Goal: Task Accomplishment & Management: Use online tool/utility

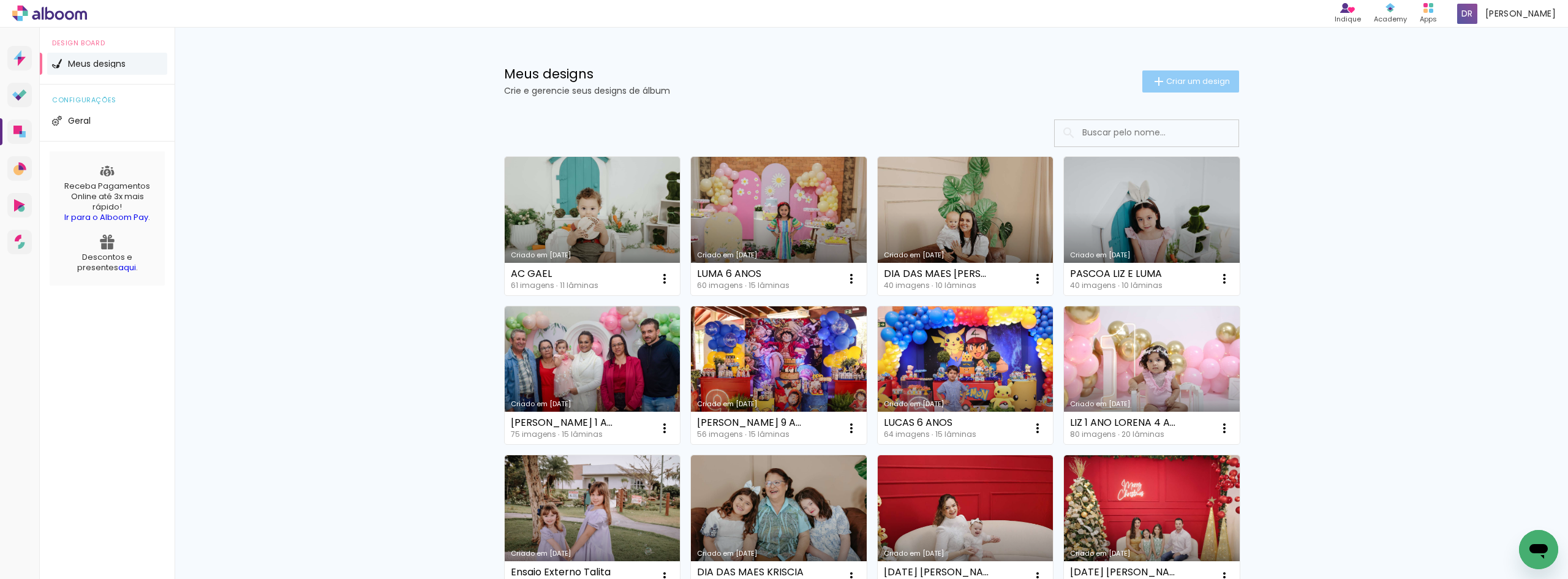
click at [1151, 87] on iron-icon at bounding box center [1158, 81] width 15 height 15
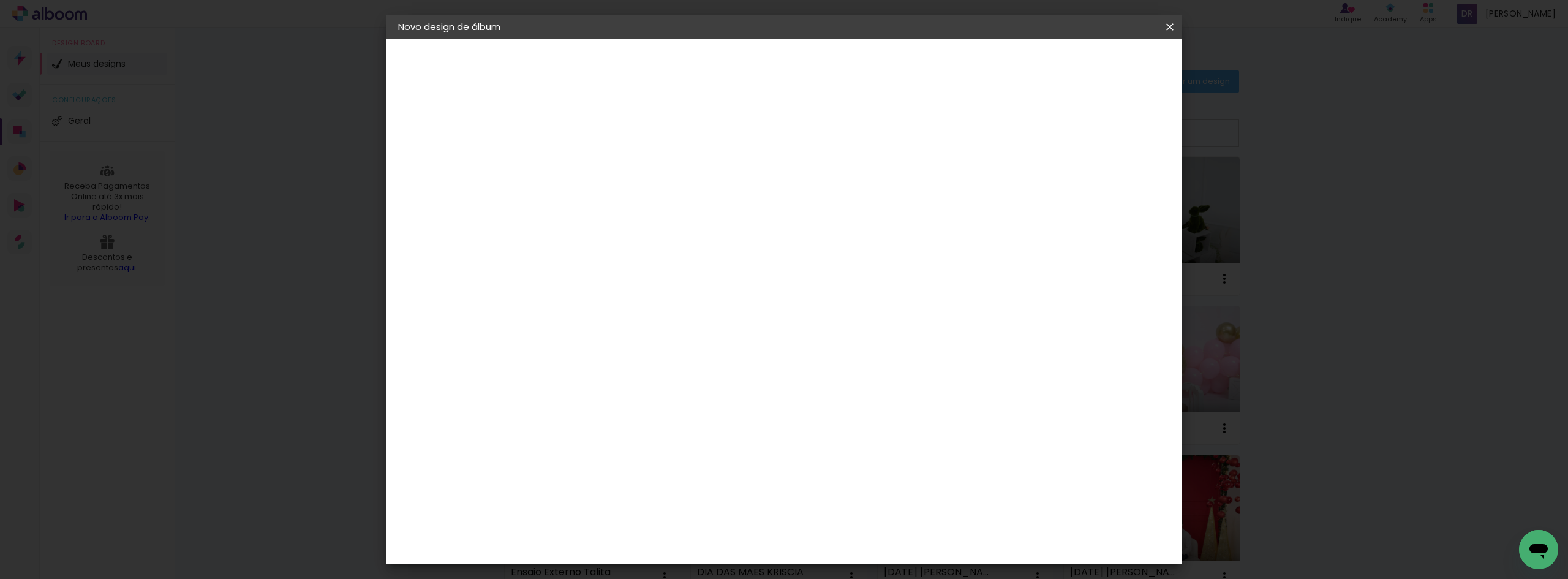
click at [633, 182] on div at bounding box center [598, 165] width 70 height 92
click at [603, 153] on paper-input-container "Título do álbum" at bounding box center [598, 165] width 9 height 31
type input "GESTANTE [PERSON_NAME]"
type paper-input "GESTANTE [PERSON_NAME]"
click at [724, 72] on paper-button "Avançar" at bounding box center [694, 65] width 60 height 21
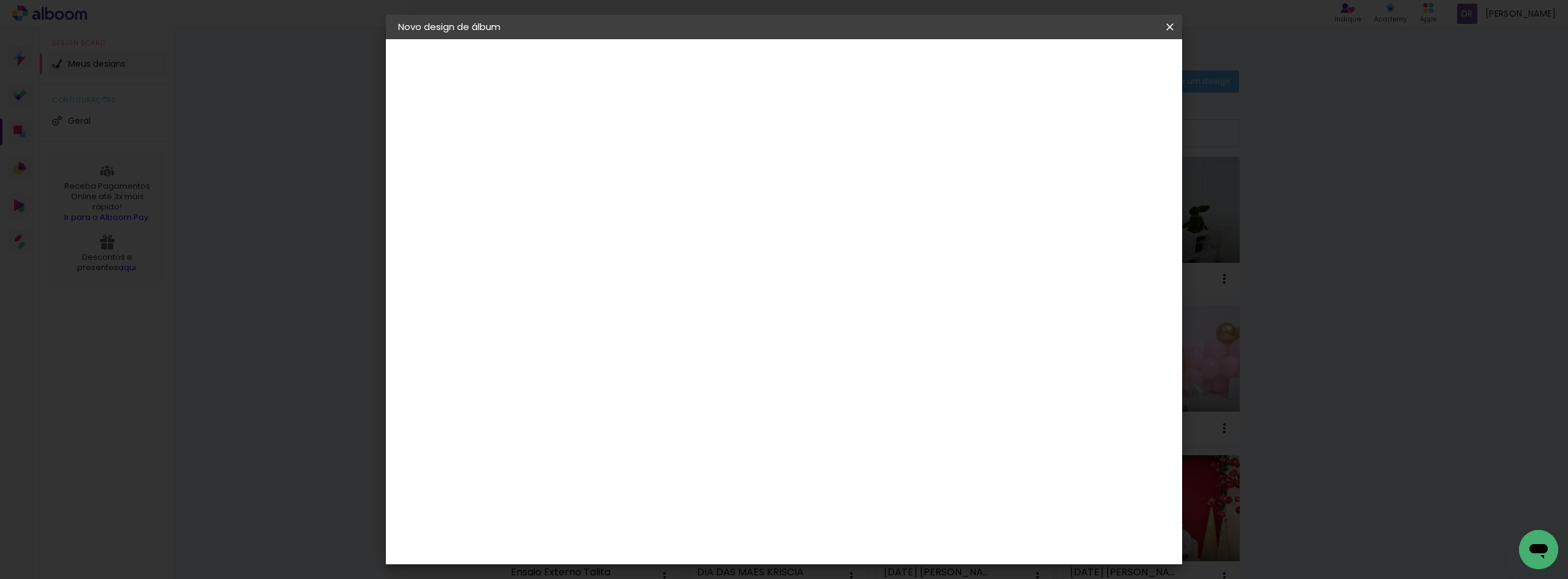
scroll to position [368, 0]
click at [641, 449] on paper-item "Clan Color" at bounding box center [629, 464] width 133 height 32
click at [827, 56] on paper-button "Avançar" at bounding box center [797, 65] width 60 height 21
click at [727, 513] on span "15 × 20 cm" at bounding box center [703, 529] width 46 height 33
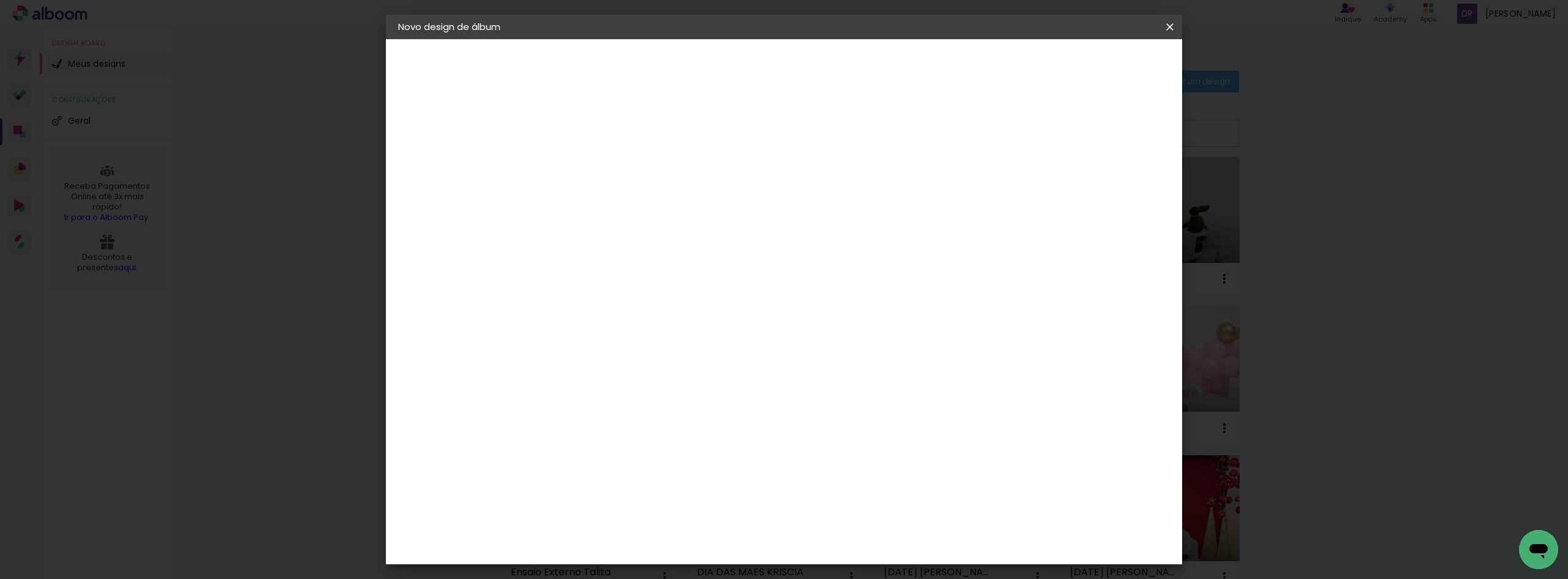
click at [798, 74] on paper-button "Avançar" at bounding box center [768, 65] width 60 height 21
click at [1060, 63] on span "Iniciar design" at bounding box center [1032, 65] width 56 height 9
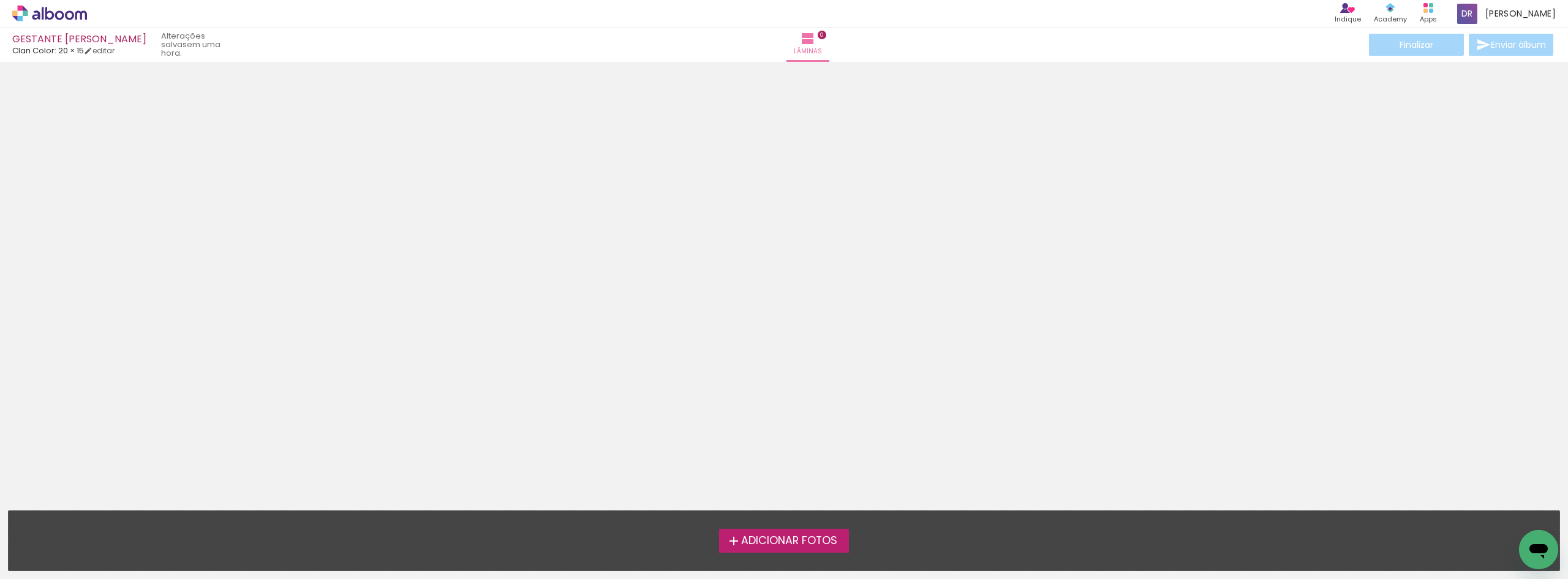
click at [769, 546] on span "Adicionar Fotos" at bounding box center [790, 541] width 96 height 11
click at [0, 0] on input "file" at bounding box center [0, 0] width 0 height 0
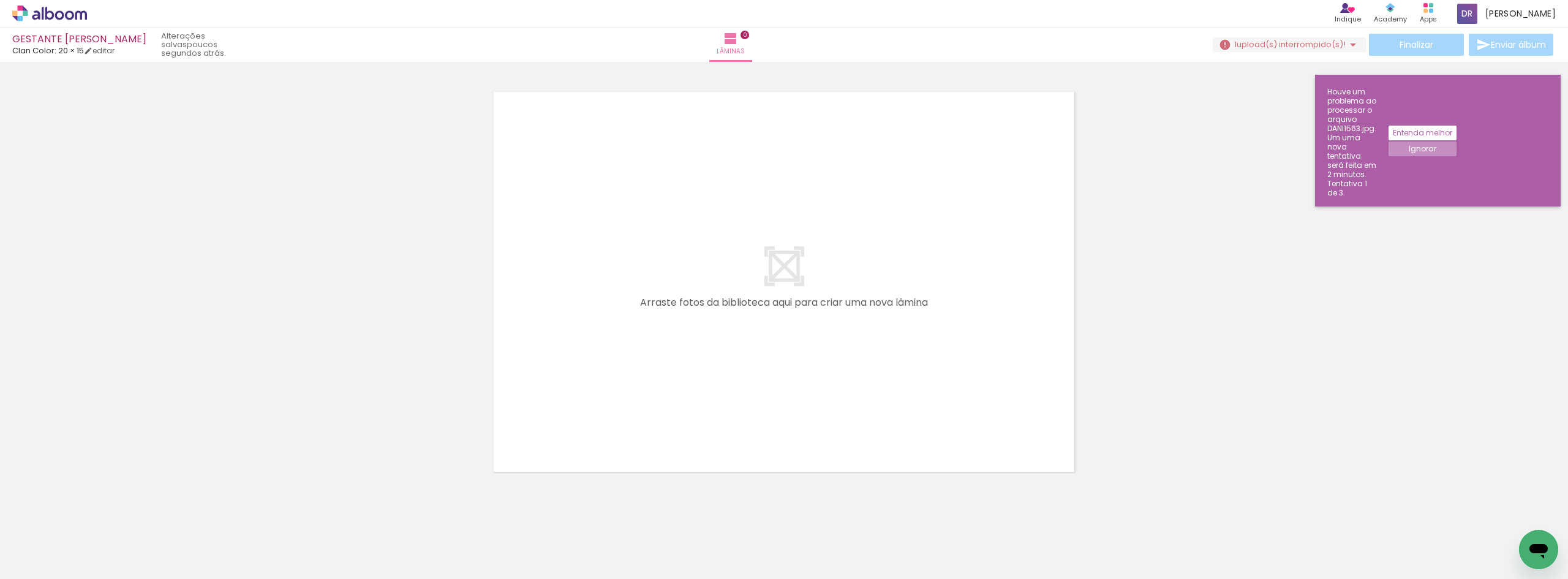
click at [0, 0] on slot "Entenda melhor" at bounding box center [0, 0] width 0 height 0
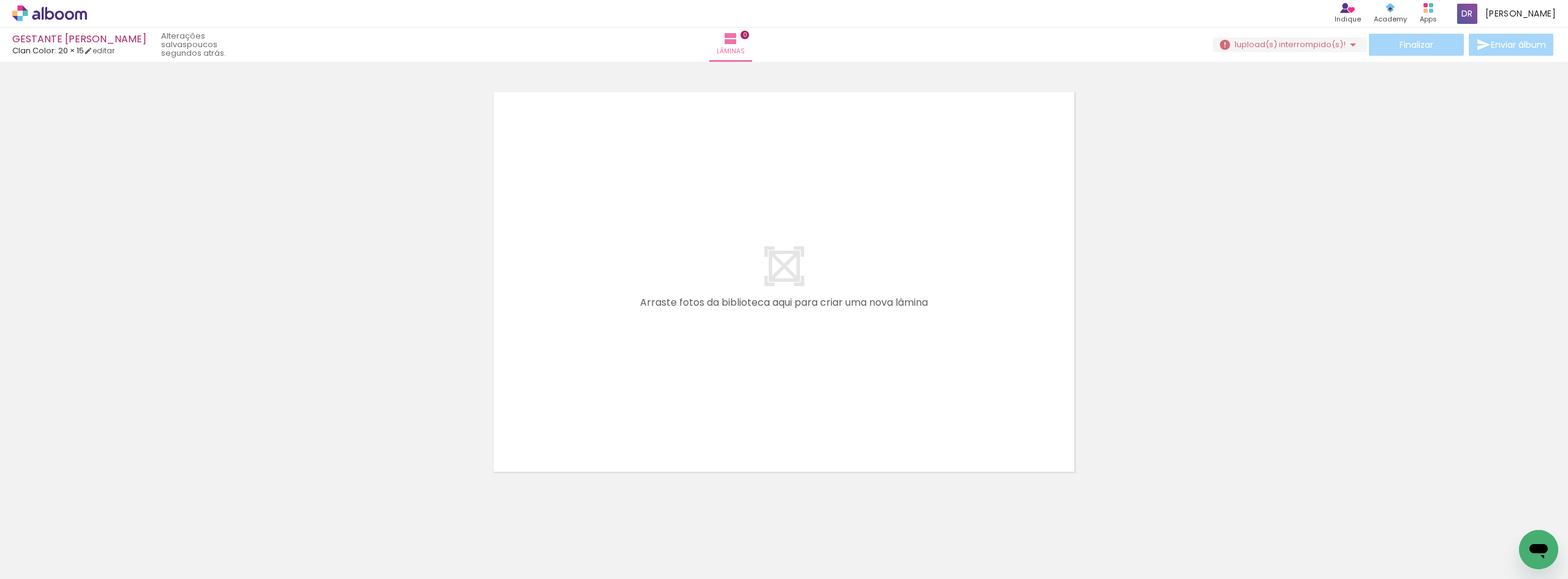
click at [1212, 177] on div at bounding box center [784, 265] width 1568 height 432
click at [1324, 50] on paper-button "1 upload(s) interrompido(s)! 75,00%" at bounding box center [1289, 44] width 154 height 15
click at [0, 0] on slot "Buscar arquivos interrompidos" at bounding box center [0, 0] width 0 height 0
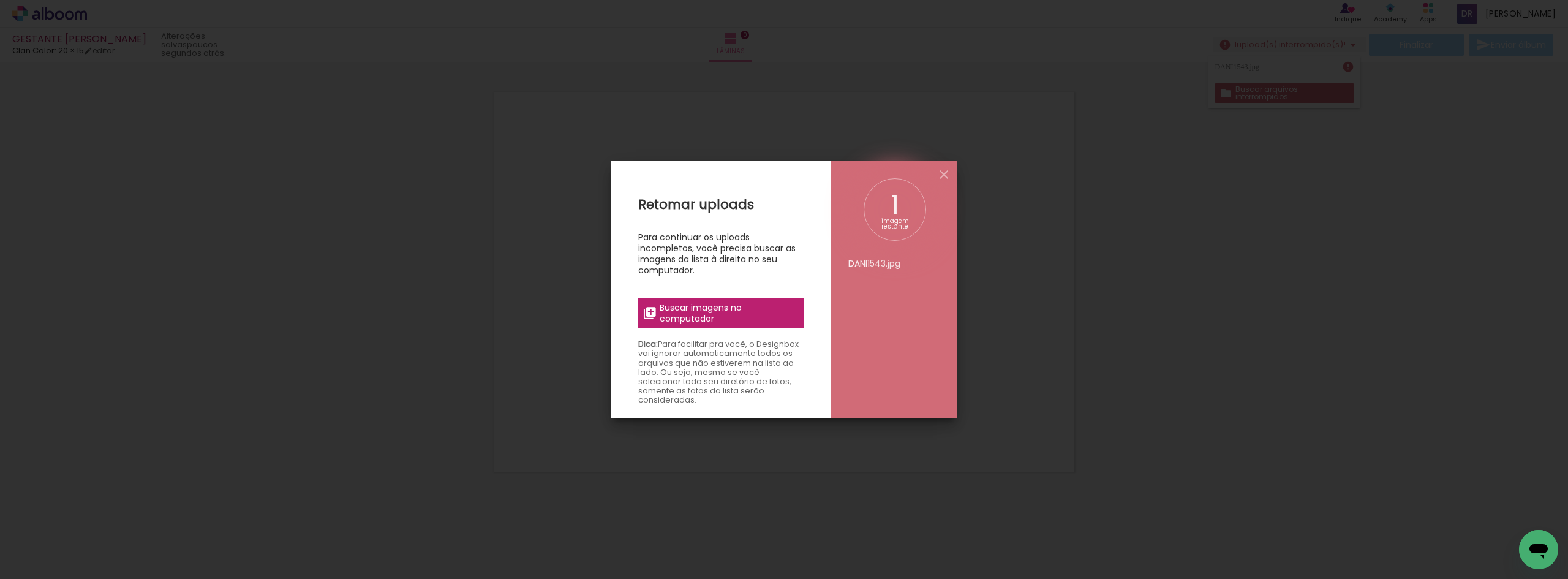
click at [689, 314] on span "Buscar imagens no computador" at bounding box center [728, 314] width 137 height 22
click at [0, 0] on input "file" at bounding box center [0, 0] width 0 height 0
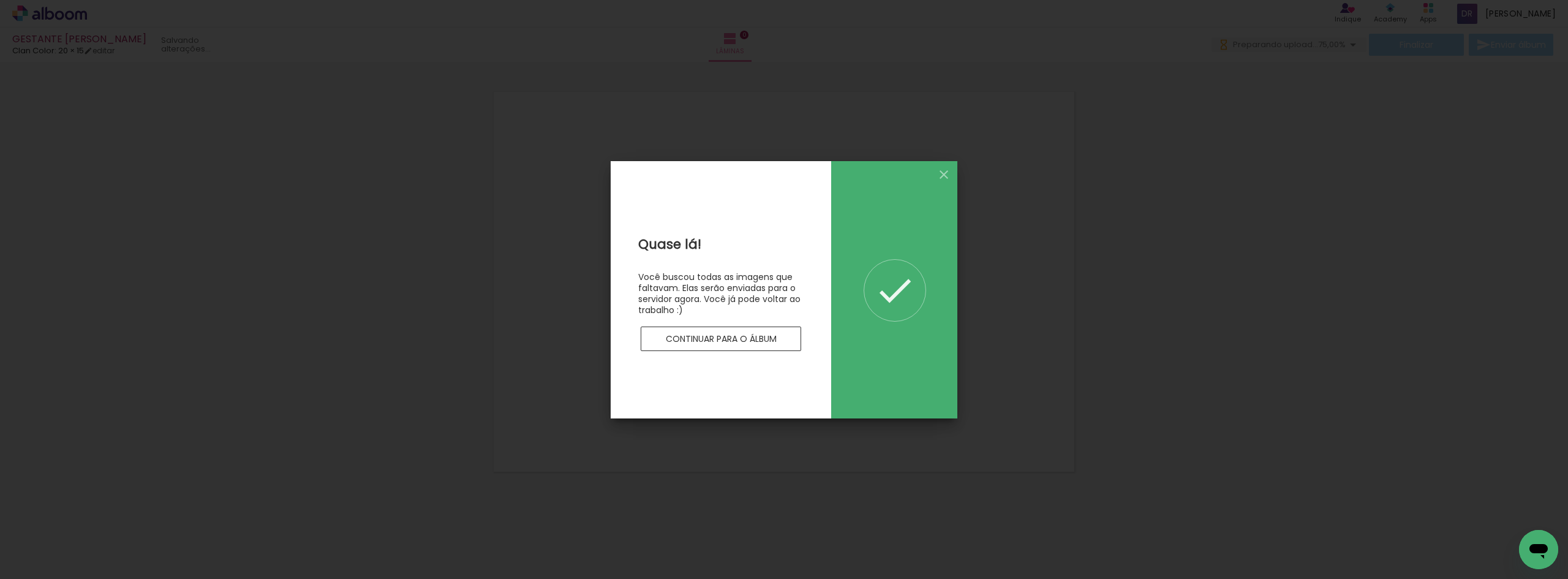
click at [0, 0] on slot "Continuar para o álbum" at bounding box center [0, 0] width 0 height 0
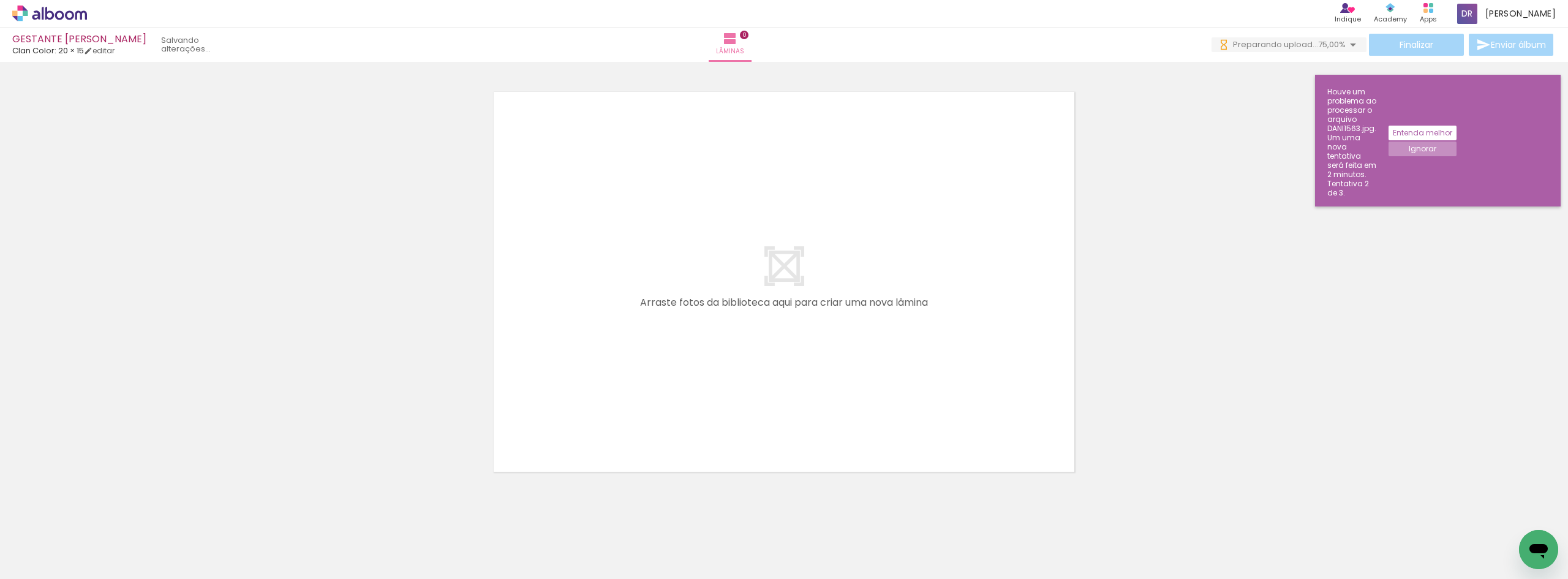
click at [101, 517] on iron-horizontal-list at bounding box center [88, 540] width 24 height 77
click at [325, 228] on div at bounding box center [784, 265] width 1568 height 432
click at [0, 0] on slot "Ignorar" at bounding box center [0, 0] width 0 height 0
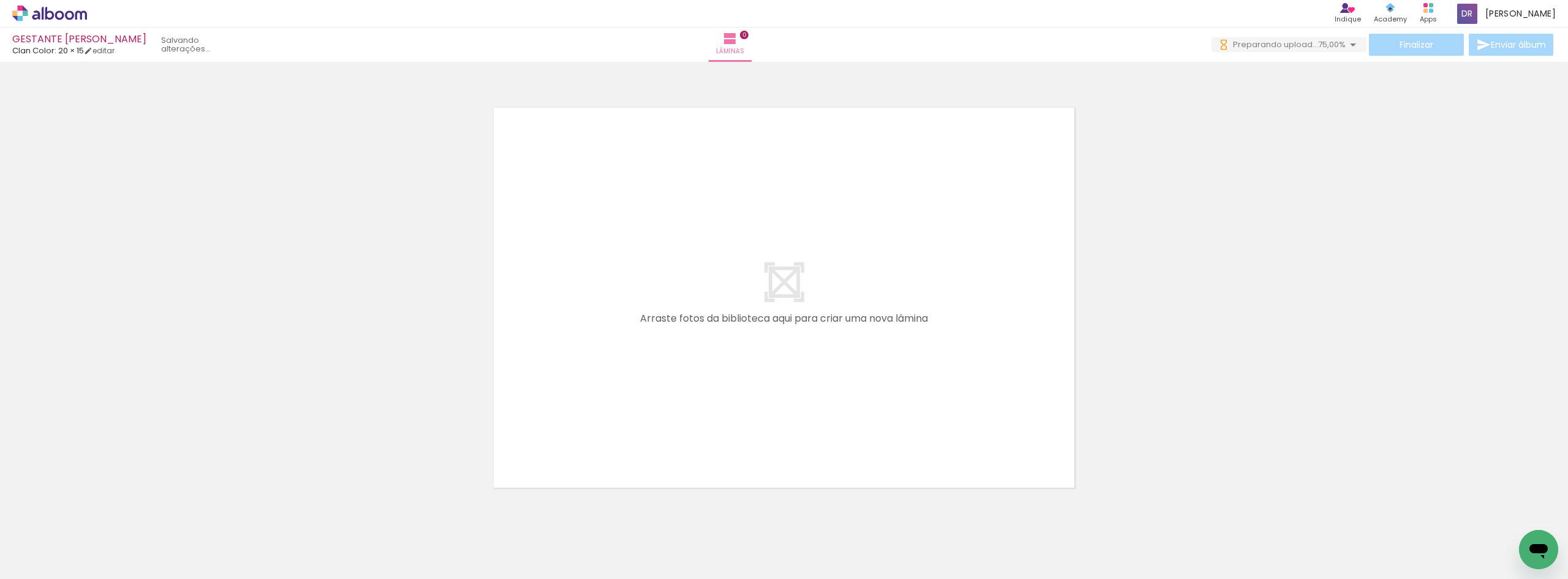
click at [1287, 40] on span "Preparando upload..." at bounding box center [1275, 45] width 85 height 12
click at [1350, 47] on iron-icon at bounding box center [1353, 44] width 15 height 15
click at [1241, 176] on div at bounding box center [784, 282] width 1568 height 432
drag, startPoint x: 1323, startPoint y: 523, endPoint x: 1050, endPoint y: 336, distance: 330.9
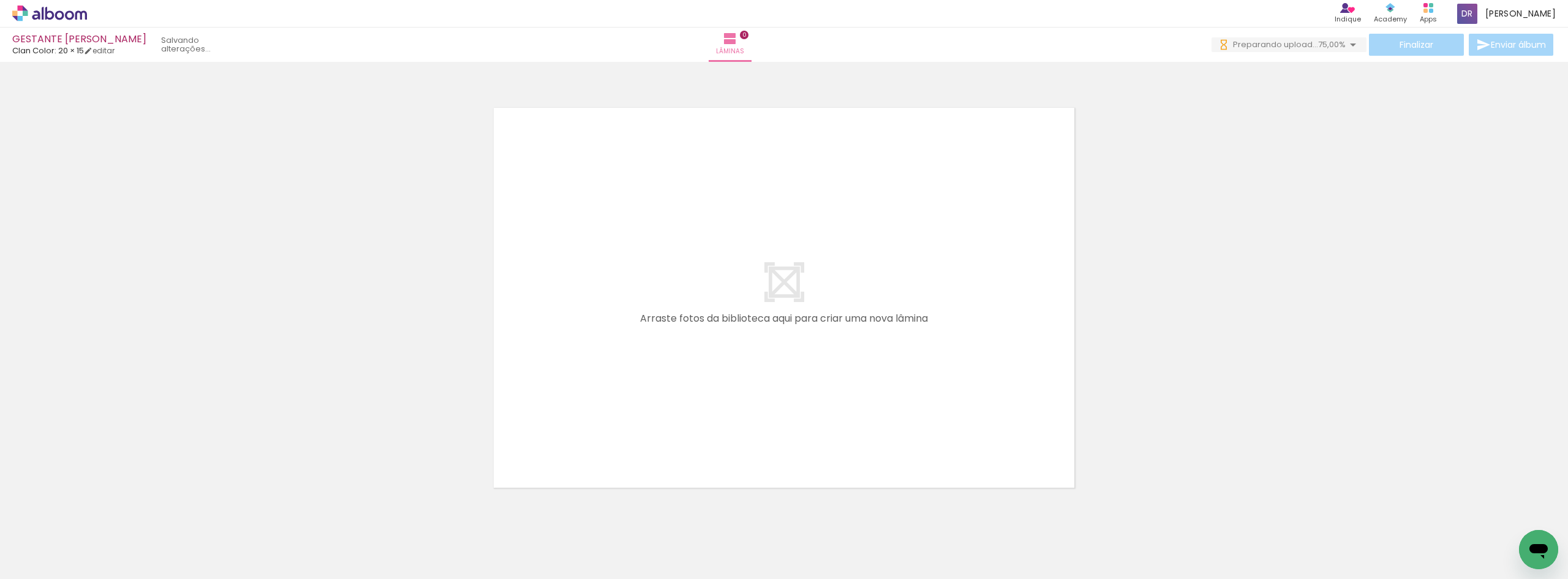
click at [1050, 336] on quentale-workspace at bounding box center [784, 290] width 1568 height 579
click at [101, 517] on iron-horizontal-list at bounding box center [88, 540] width 24 height 77
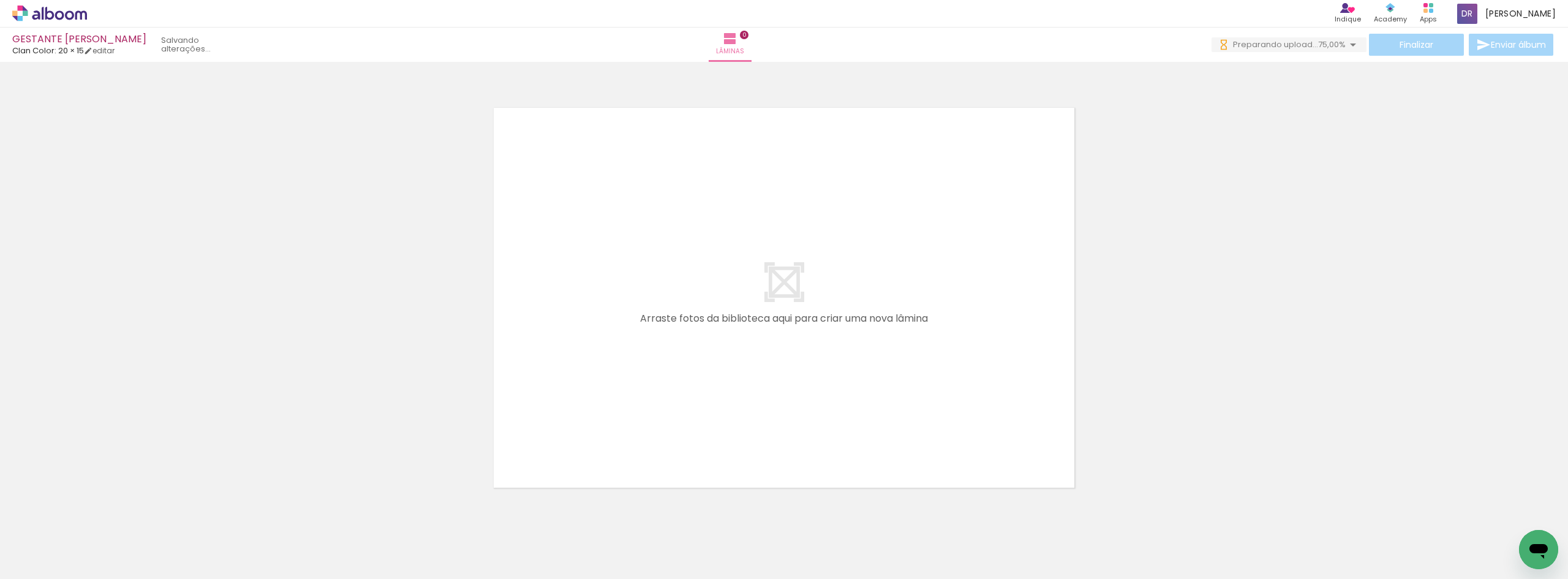
click at [1253, 243] on div at bounding box center [784, 282] width 1568 height 432
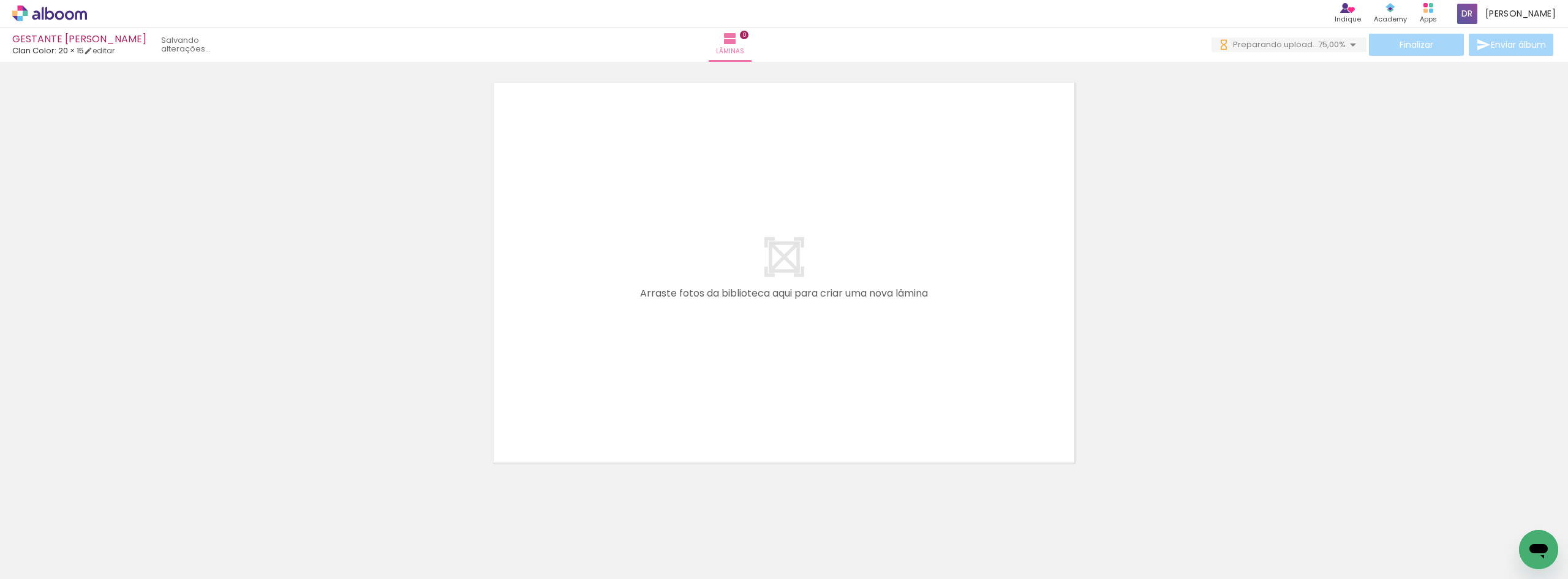
scroll to position [39, 0]
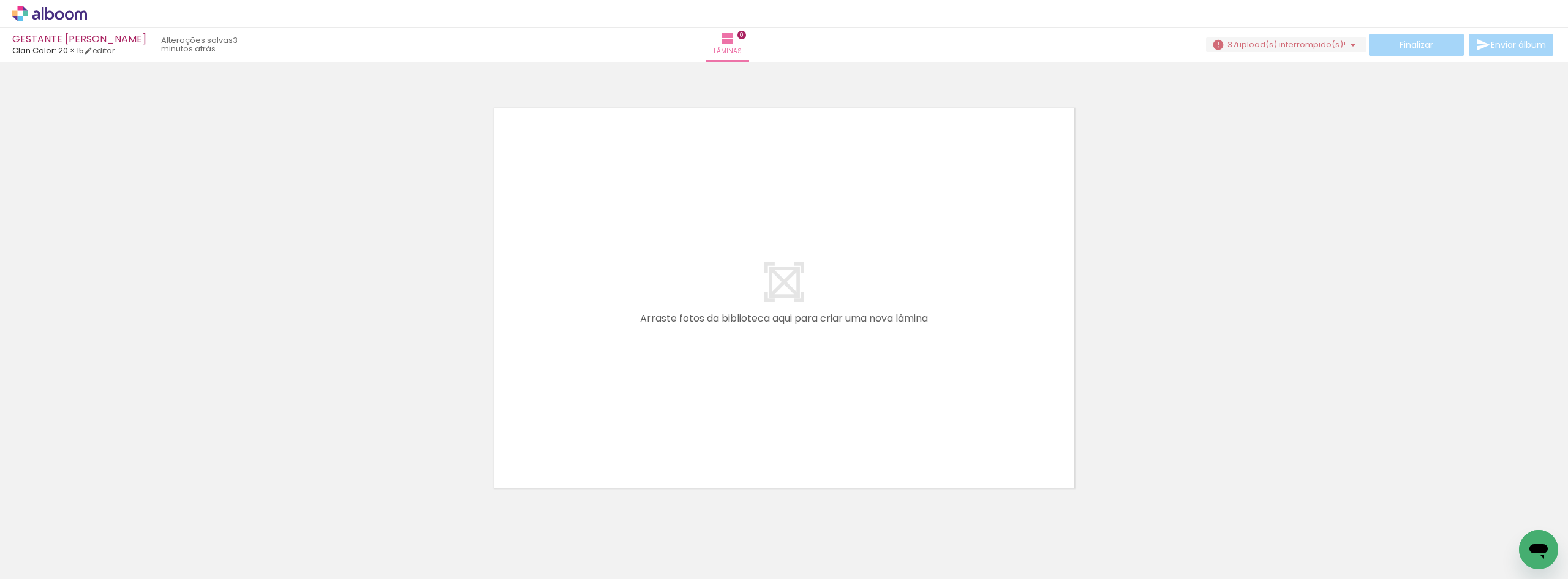
click at [1325, 44] on span "upload(s) interrompido(s)!" at bounding box center [1291, 45] width 109 height 12
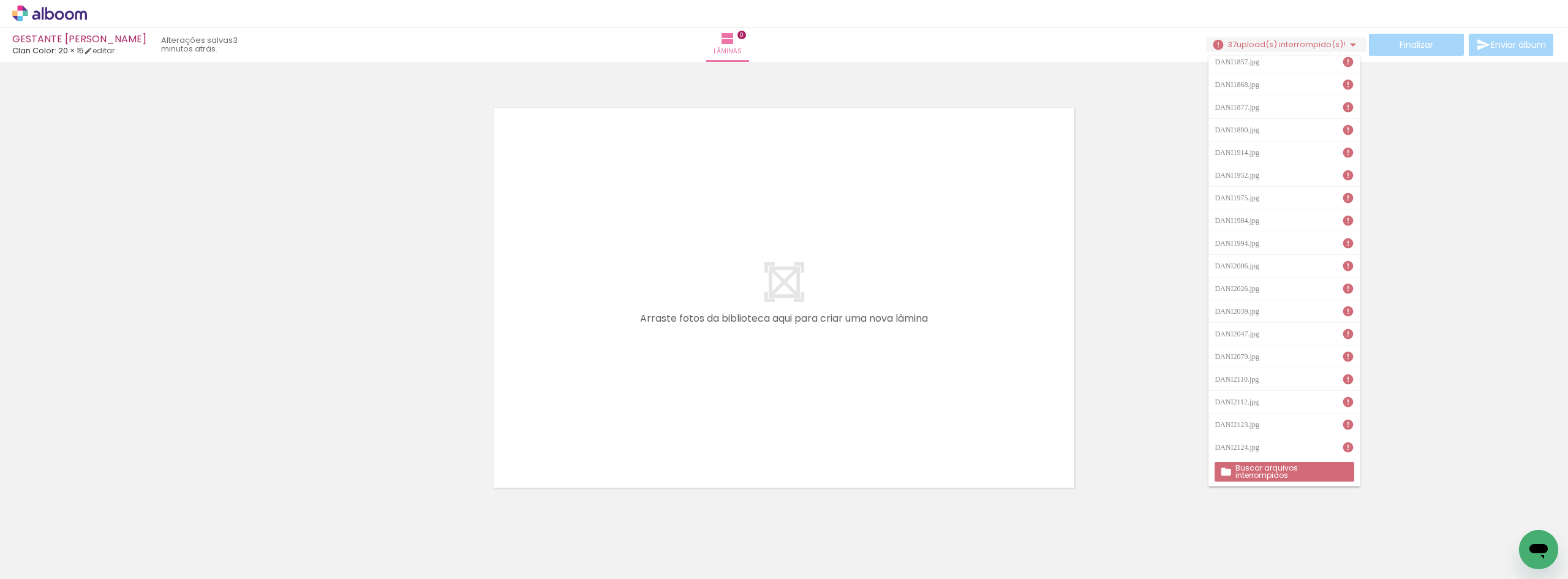
scroll to position [438, 0]
click at [0, 0] on slot "Buscar arquivos interrompidos" at bounding box center [0, 0] width 0 height 0
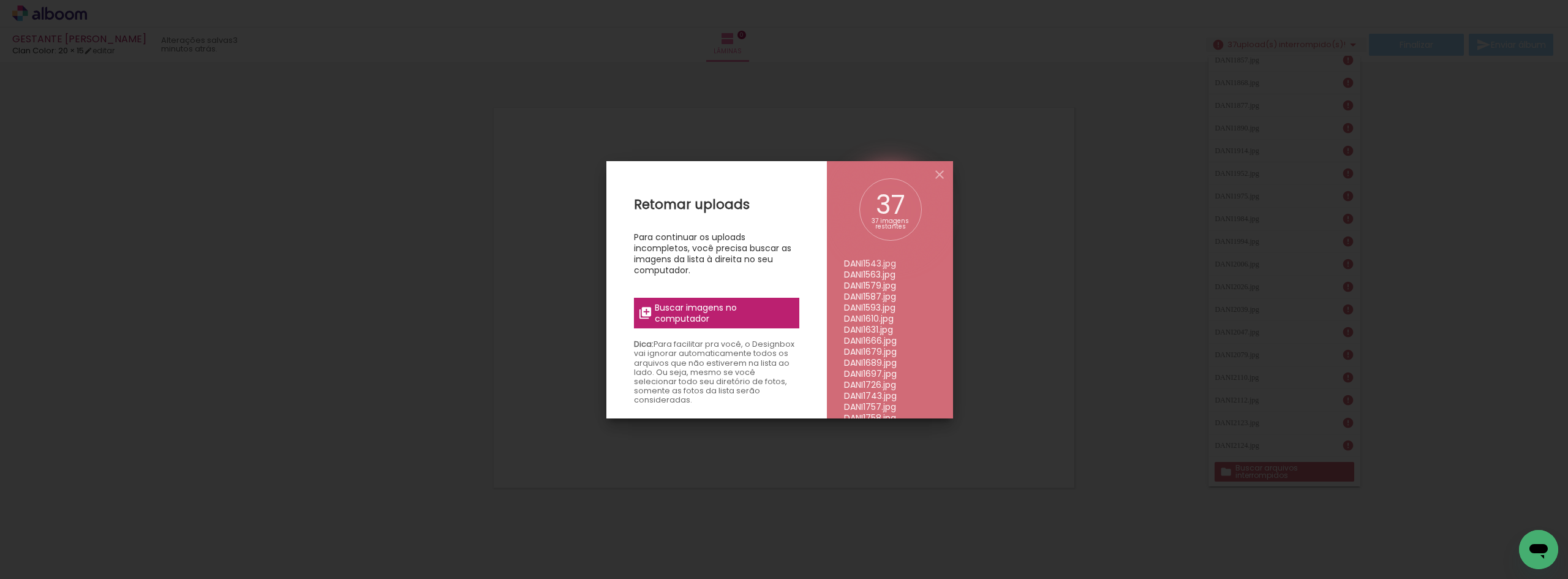
click at [660, 322] on span "Buscar imagens no computador" at bounding box center [722, 314] width 137 height 22
click at [0, 0] on input "file" at bounding box center [0, 0] width 0 height 0
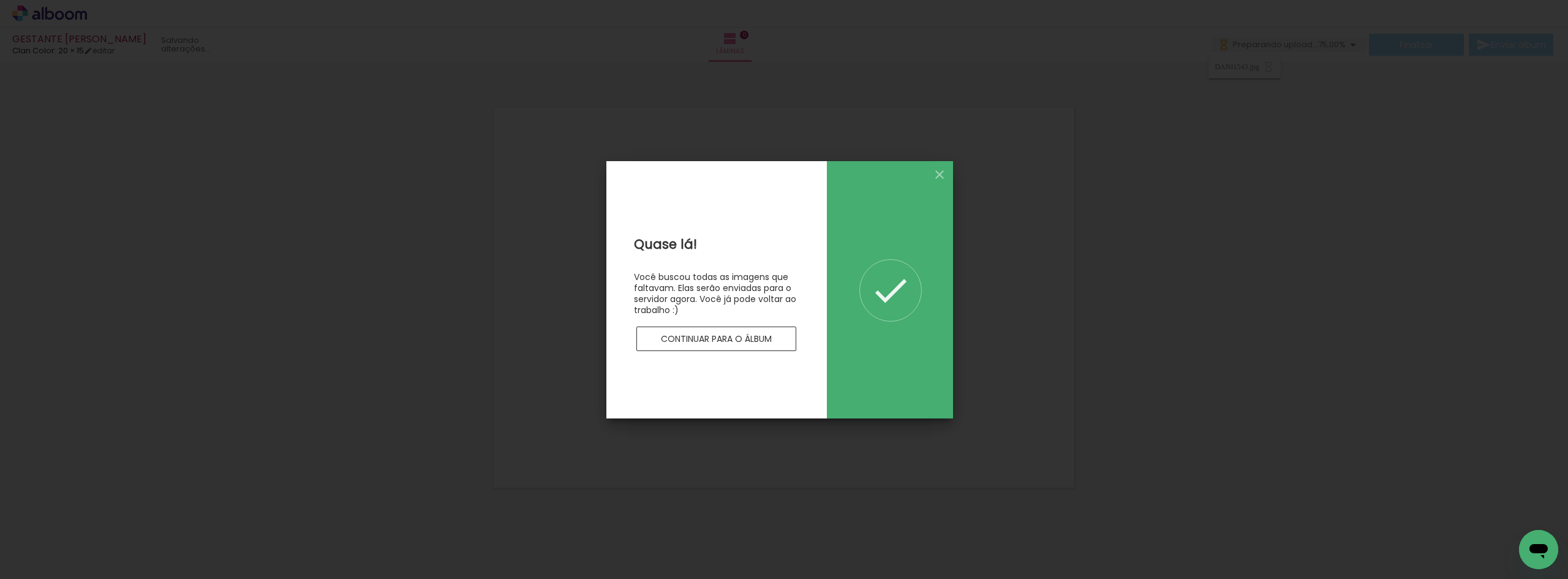
scroll to position [0, 0]
click at [703, 392] on div "Quase lá! Você buscou todas as imagens que faltavam. Elas serão enviadas para o…" at bounding box center [716, 290] width 220 height 258
click at [685, 329] on paper-button "Continuar para o álbum" at bounding box center [716, 339] width 160 height 24
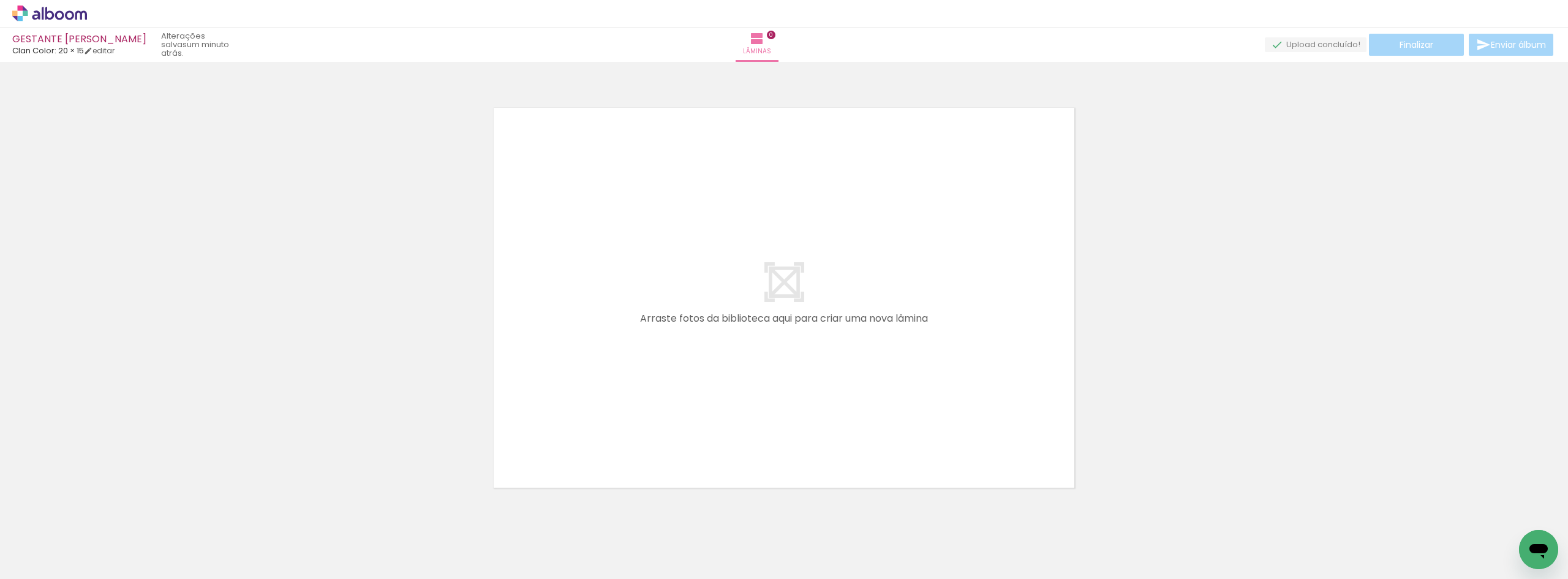
click at [289, 356] on div at bounding box center [784, 282] width 1568 height 432
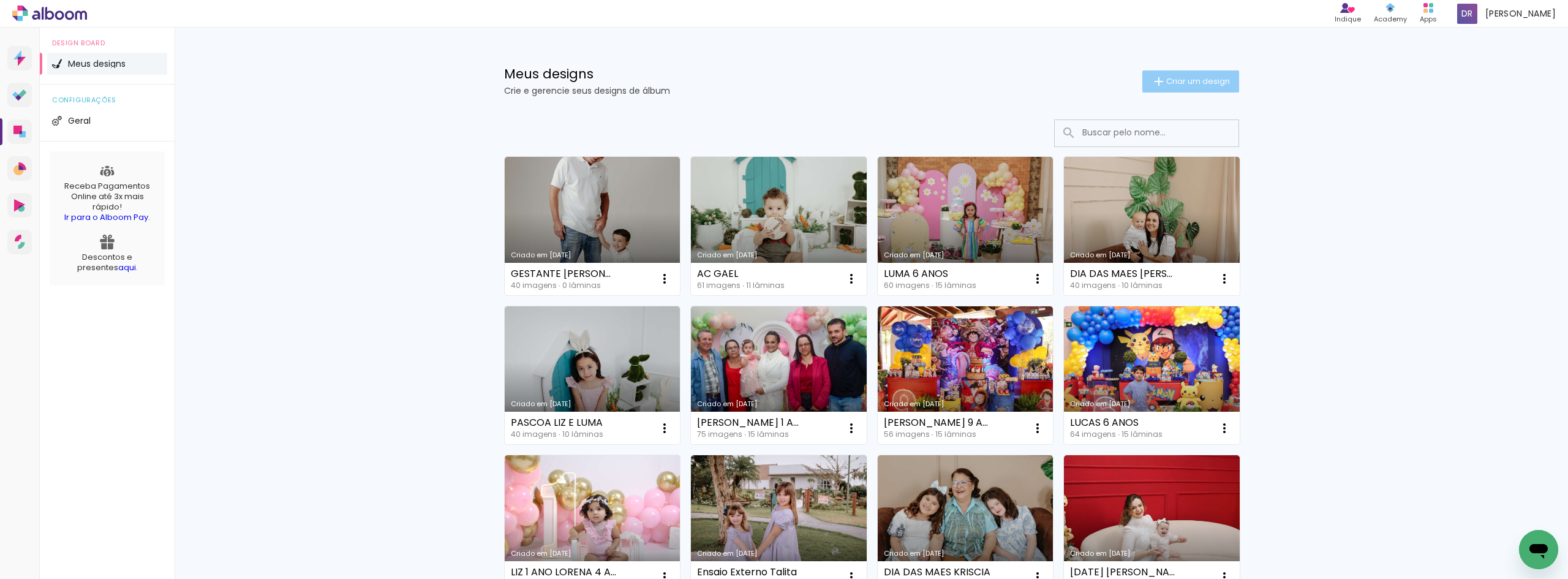
click at [1155, 73] on paper-button "Criar um design" at bounding box center [1191, 82] width 96 height 22
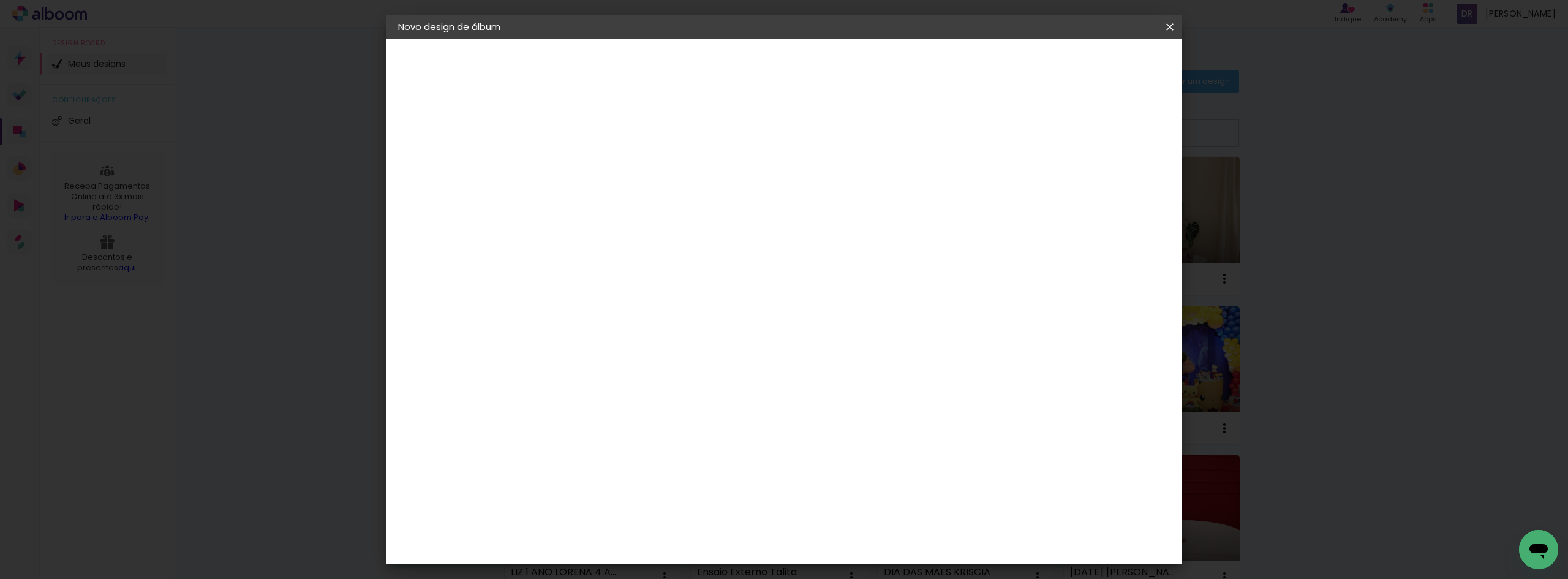
click at [598, 157] on input at bounding box center [598, 165] width 0 height 19
type input "CASAMENTO [PERSON_NAME]"
type paper-input "CASAMENTO [PERSON_NAME]"
click at [0, 0] on slot "Avançar" at bounding box center [0, 0] width 0 height 0
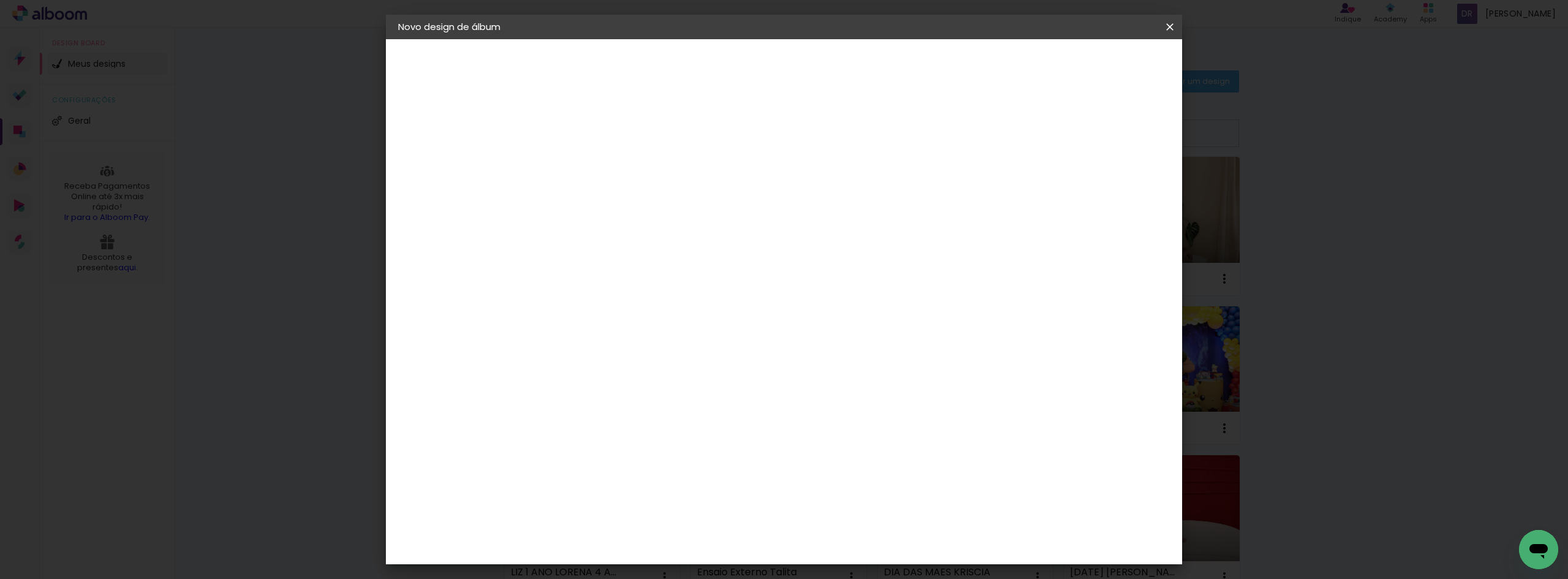
click at [617, 394] on div "Clan Color" at bounding box center [604, 403] width 27 height 20
click at [827, 72] on paper-button "Avançar" at bounding box center [797, 65] width 60 height 21
click at [681, 436] on span "20 × 20" at bounding box center [653, 448] width 57 height 25
click at [798, 67] on paper-button "Avançar" at bounding box center [768, 65] width 60 height 21
click at [1094, 65] on span "Iniciar design" at bounding box center [1065, 65] width 56 height 9
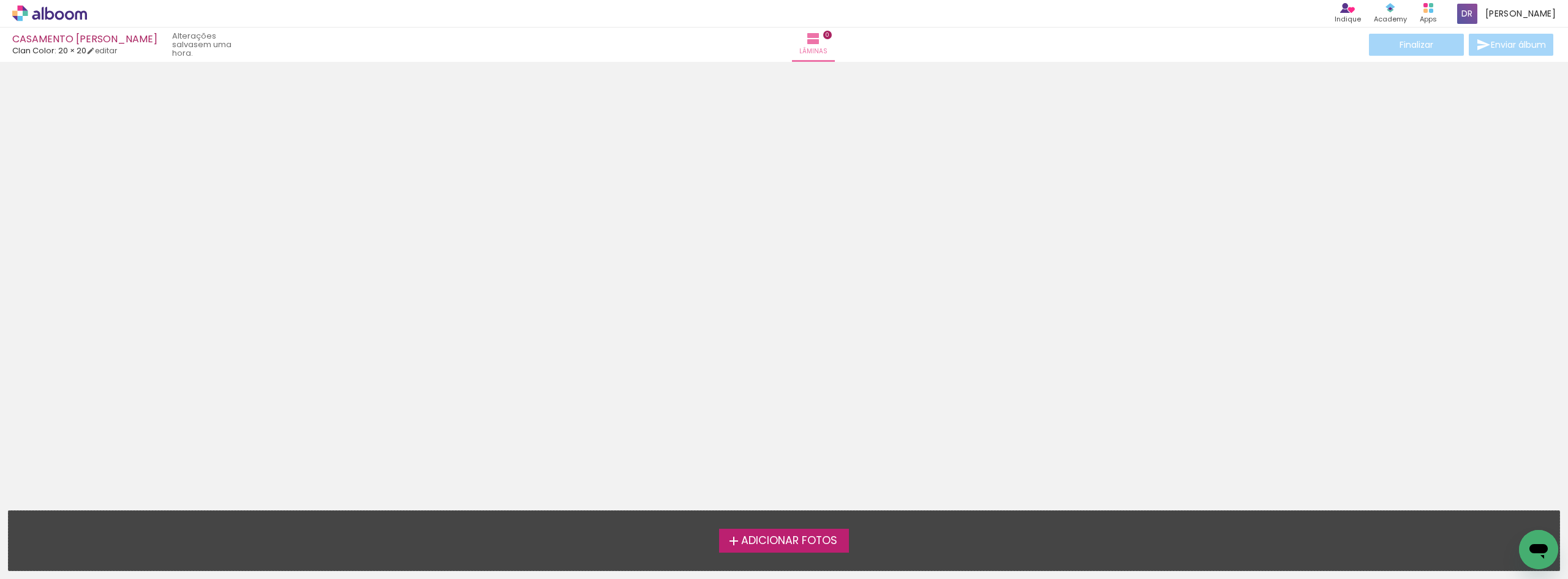
click at [812, 545] on span "Adicionar Fotos" at bounding box center [790, 541] width 96 height 11
click at [0, 0] on input "file" at bounding box center [0, 0] width 0 height 0
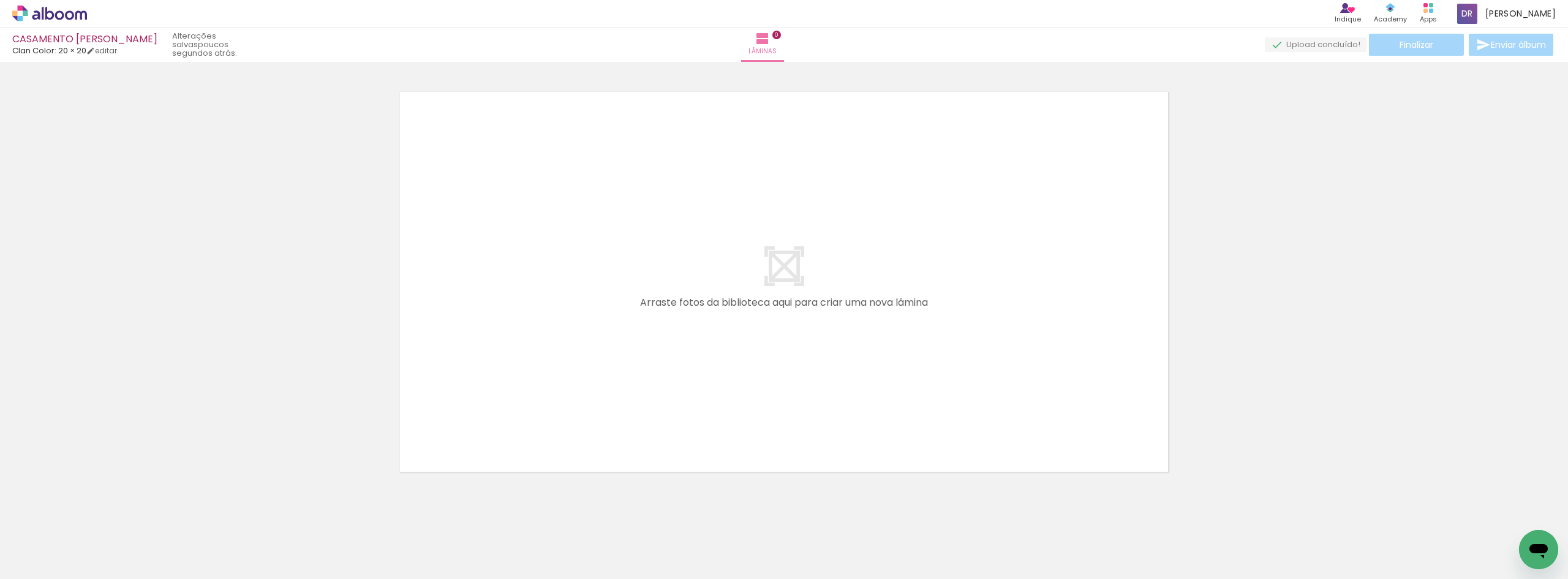
drag, startPoint x: 1284, startPoint y: 181, endPoint x: 1280, endPoint y: 190, distance: 9.8
click at [1283, 184] on div at bounding box center [784, 265] width 1568 height 432
